Goal: Contribute content

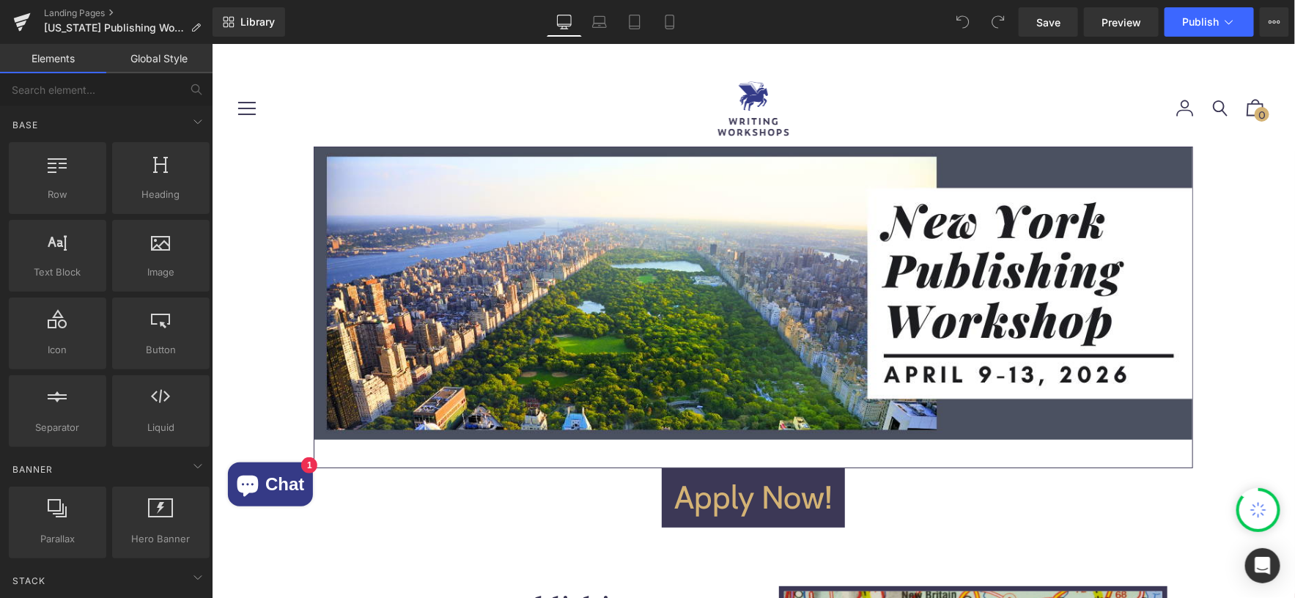
scroll to position [4391, 0]
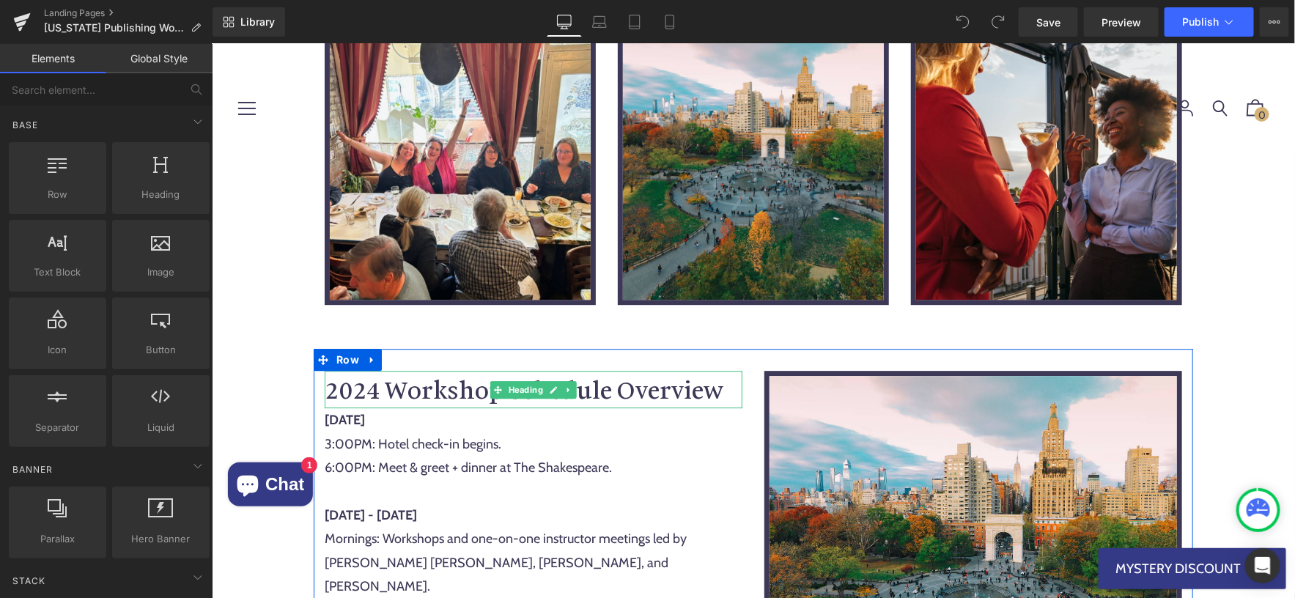
click at [385, 370] on h1 "2024 Workshop Schedule Overview" at bounding box center [533, 388] width 418 height 37
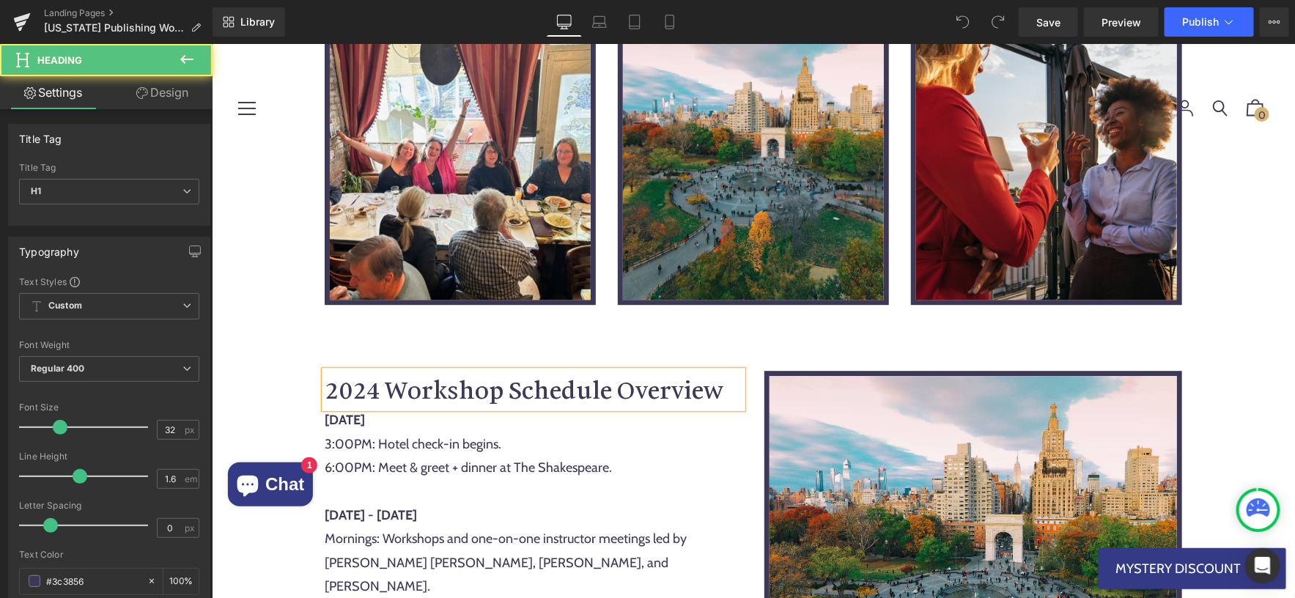
click at [385, 370] on h1 "2024 Workshop Schedule Overview" at bounding box center [533, 388] width 418 height 37
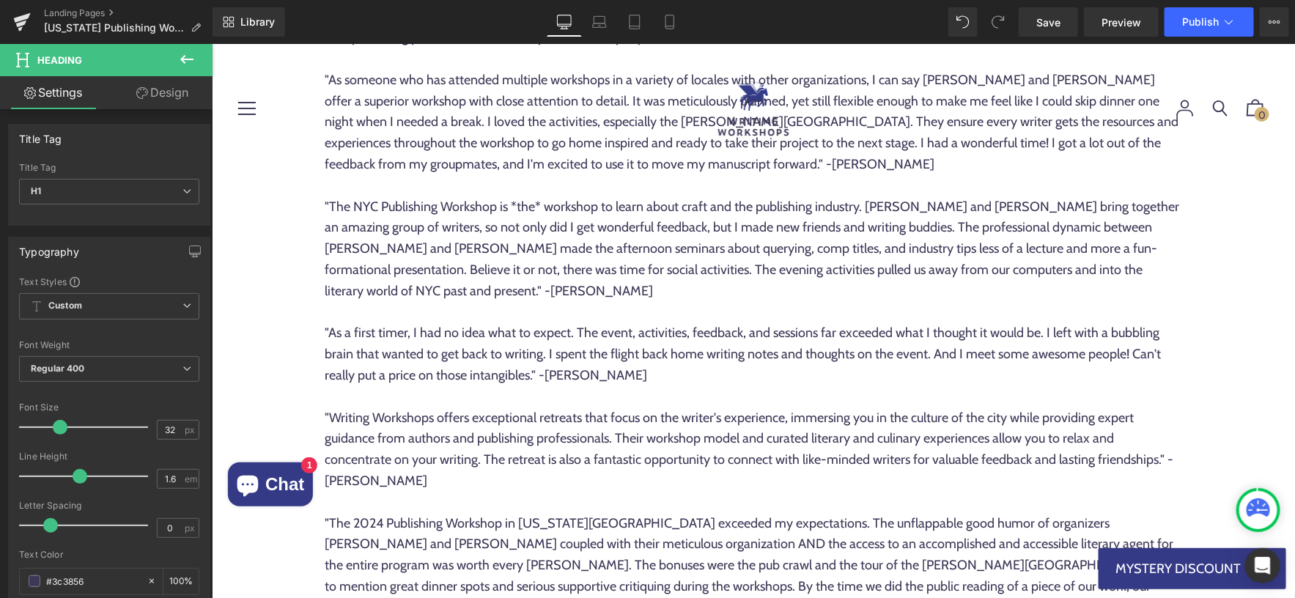
scroll to position [10190, 0]
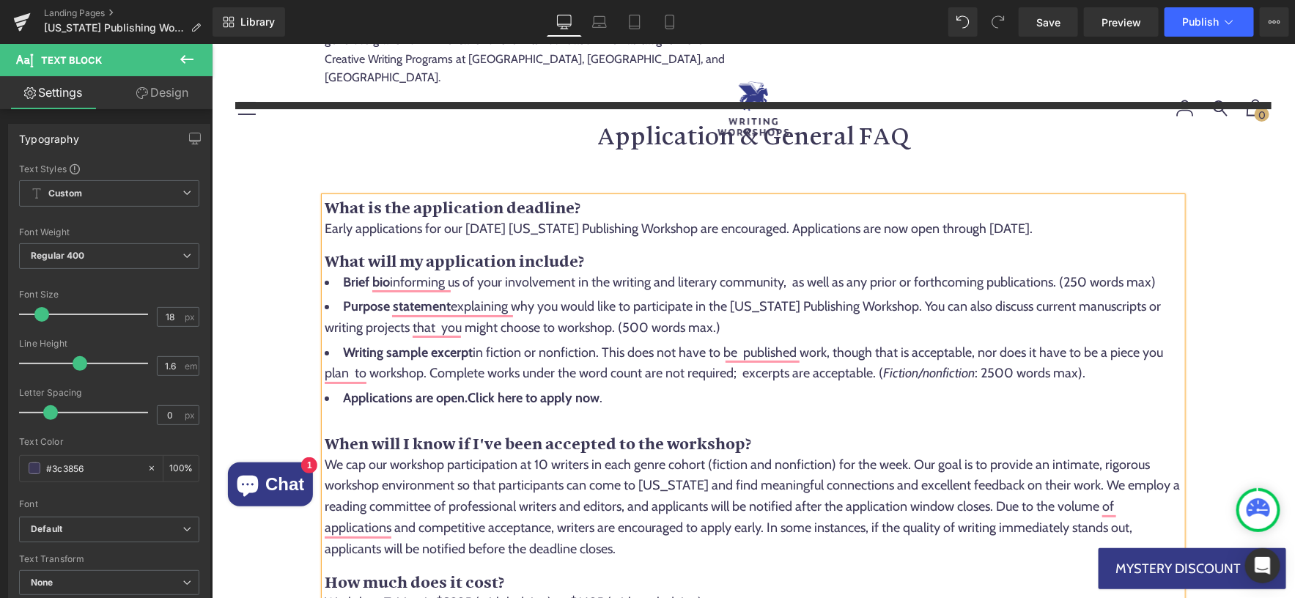
scroll to position [7165, 0]
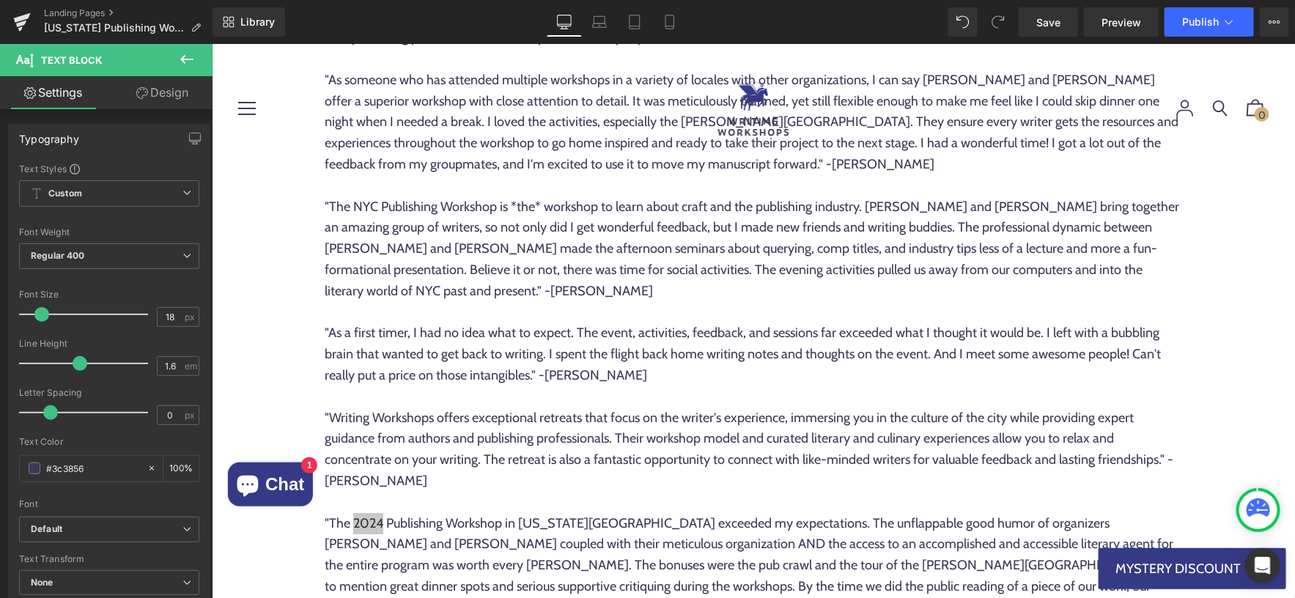
click at [1038, 37] on div "Library Desktop Desktop Laptop Tablet Mobile Save Preview Publish Scheduled Vie…" at bounding box center [754, 22] width 1083 height 44
click at [1039, 34] on link "Save" at bounding box center [1048, 21] width 59 height 29
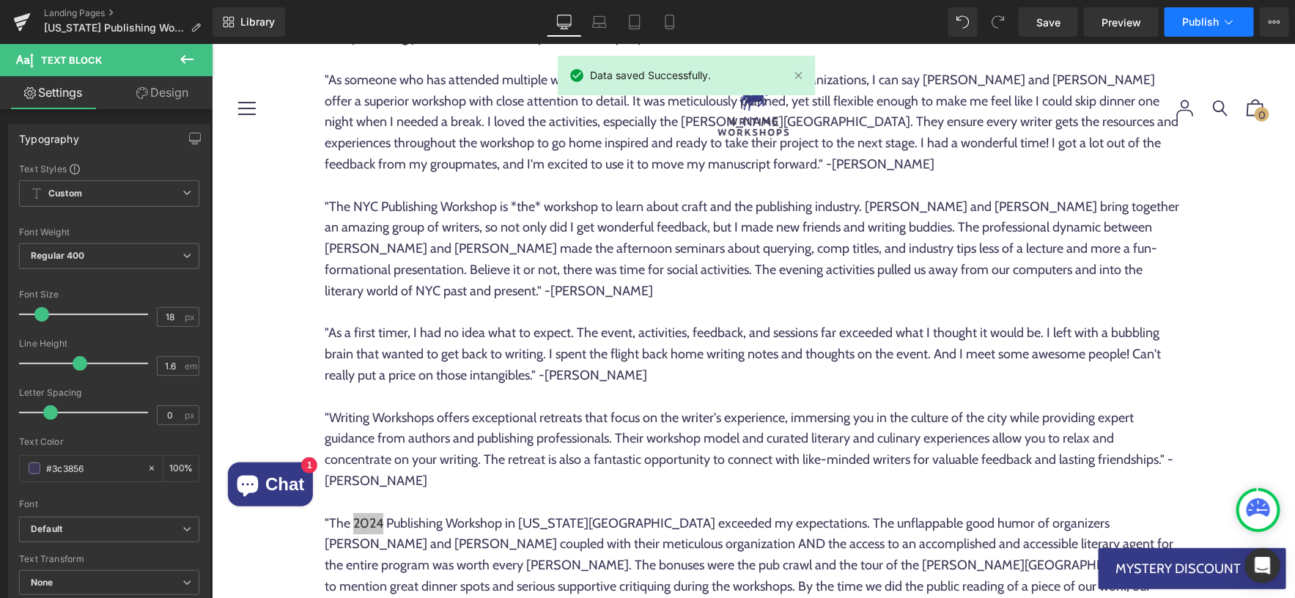
click at [1220, 20] on button "Publish" at bounding box center [1209, 21] width 89 height 29
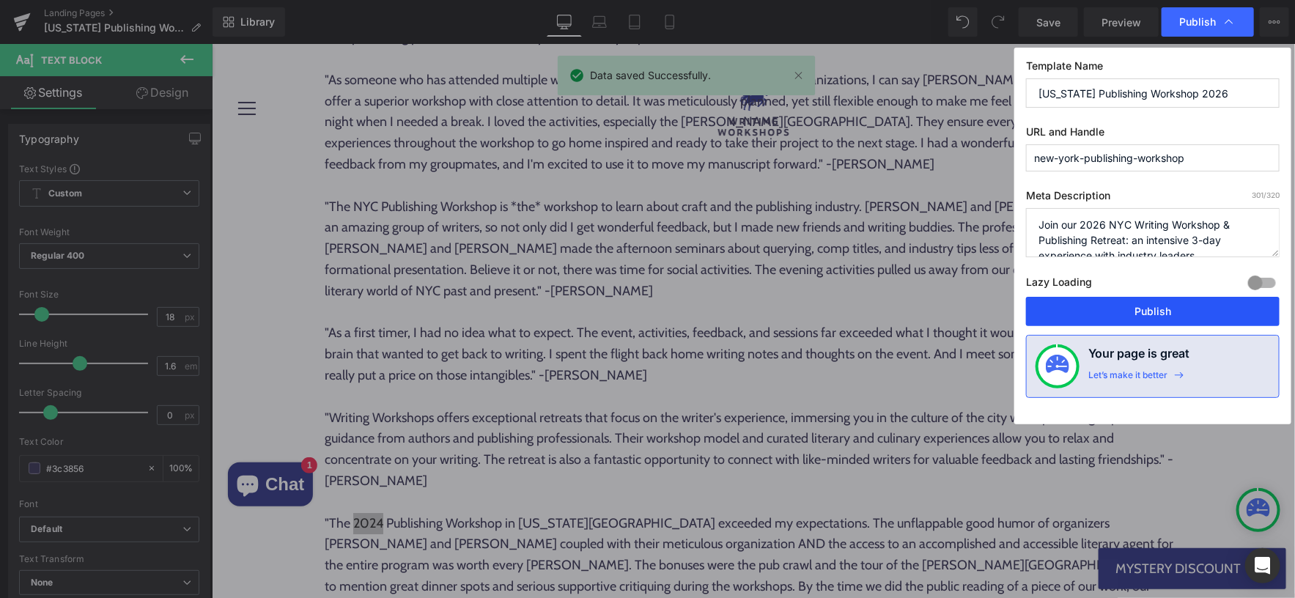
click at [0, 0] on button "Publish" at bounding box center [0, 0] width 0 height 0
